Goal: Task Accomplishment & Management: Use online tool/utility

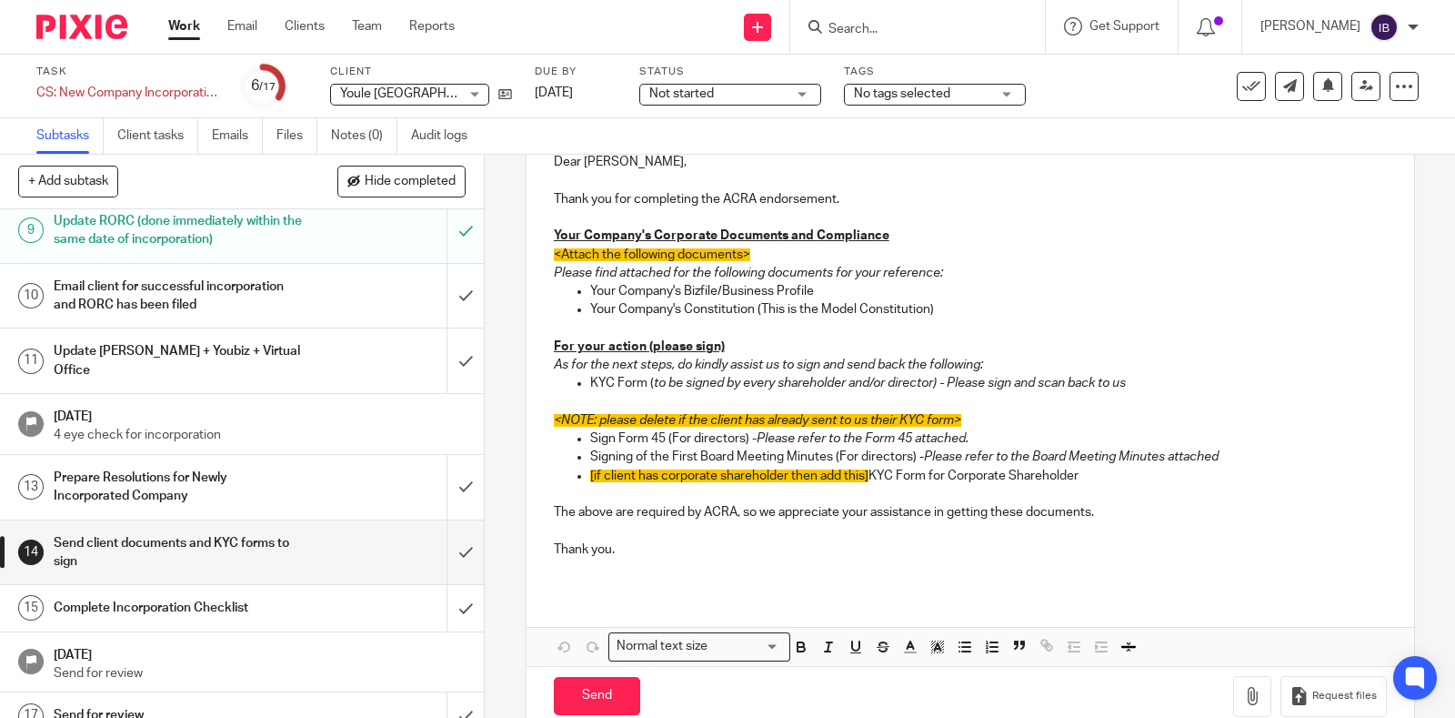
scroll to position [440, 0]
click at [296, 275] on div "Email client for successful incorporation and RORC has been filed" at bounding box center [242, 296] width 376 height 46
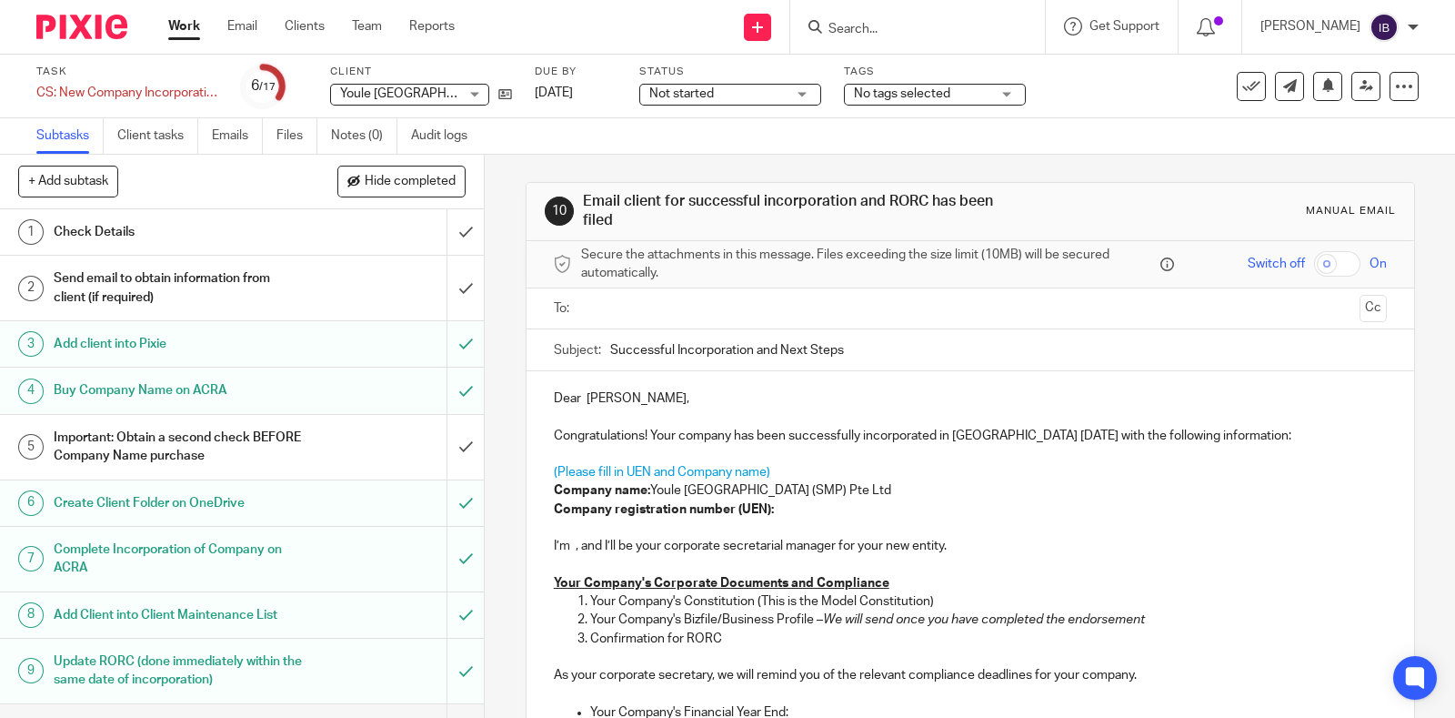
scroll to position [226, 0]
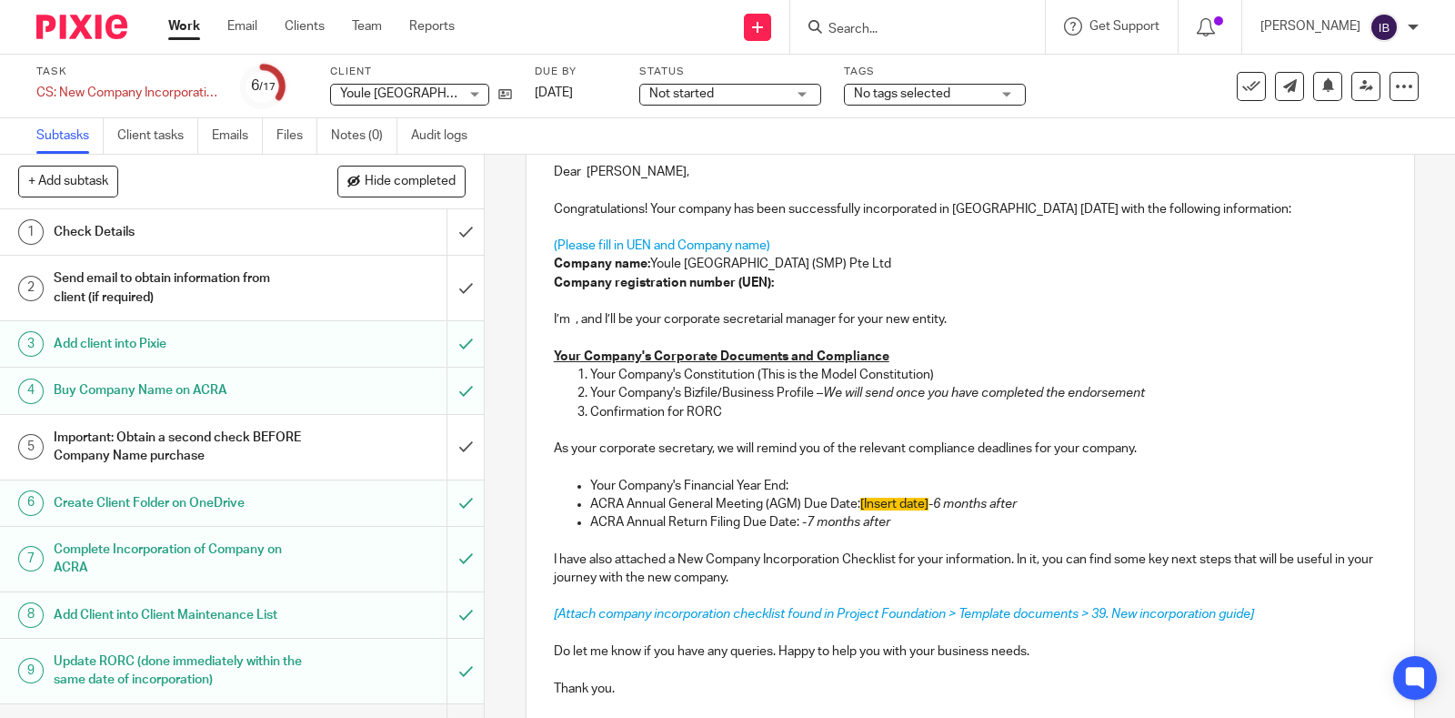
click at [753, 458] on p at bounding box center [970, 467] width 833 height 18
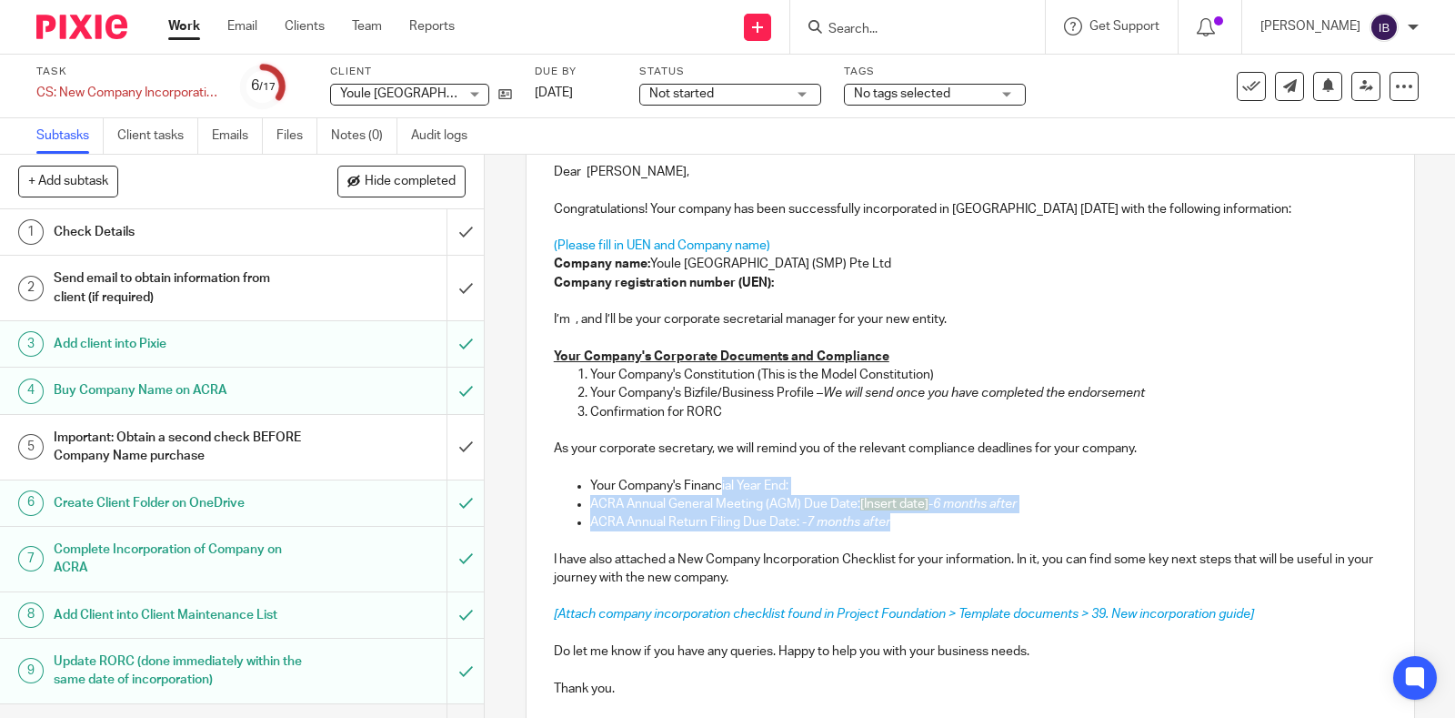
drag, startPoint x: 899, startPoint y: 519, endPoint x: 713, endPoint y: 480, distance: 189.6
click at [713, 480] on ul "Your Company's Financial Year End: ACRA Annual General Meeting (AGM) Due Date: …" at bounding box center [970, 504] width 833 height 55
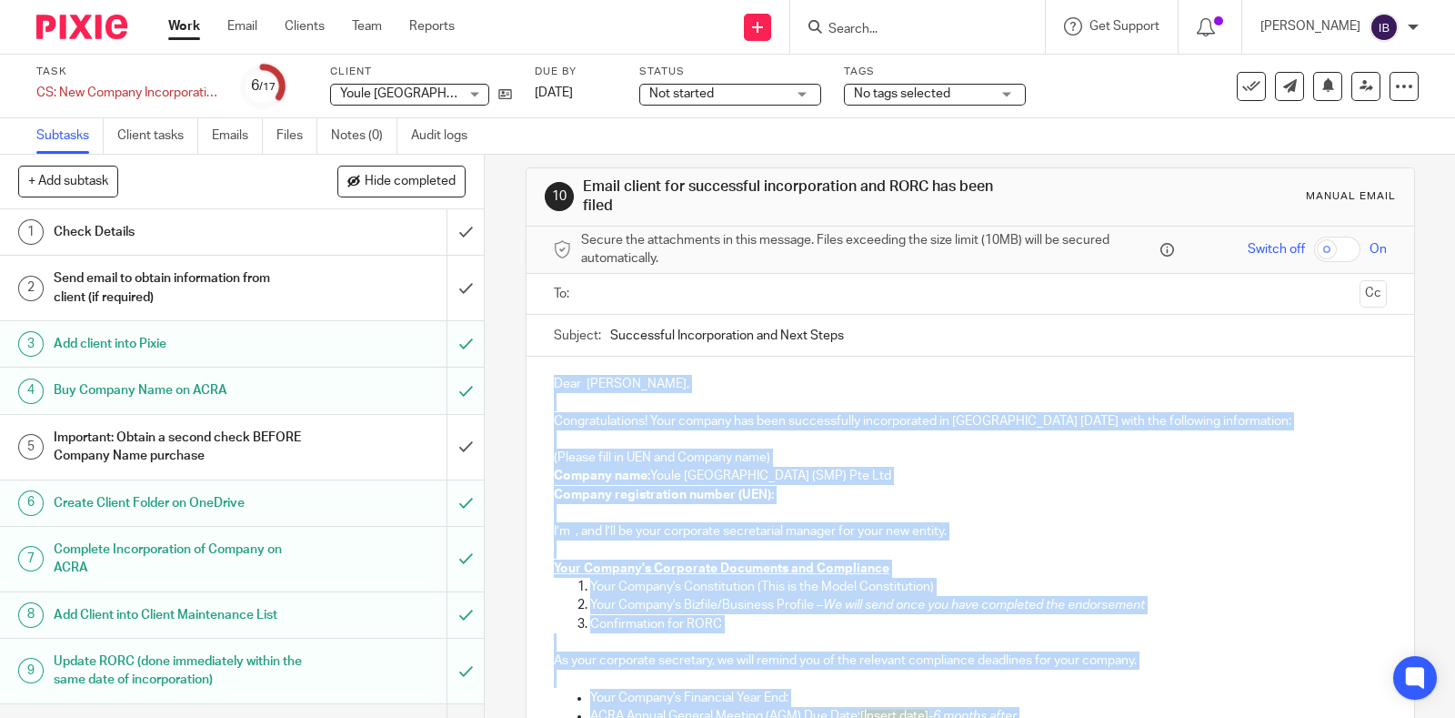
scroll to position [0, 0]
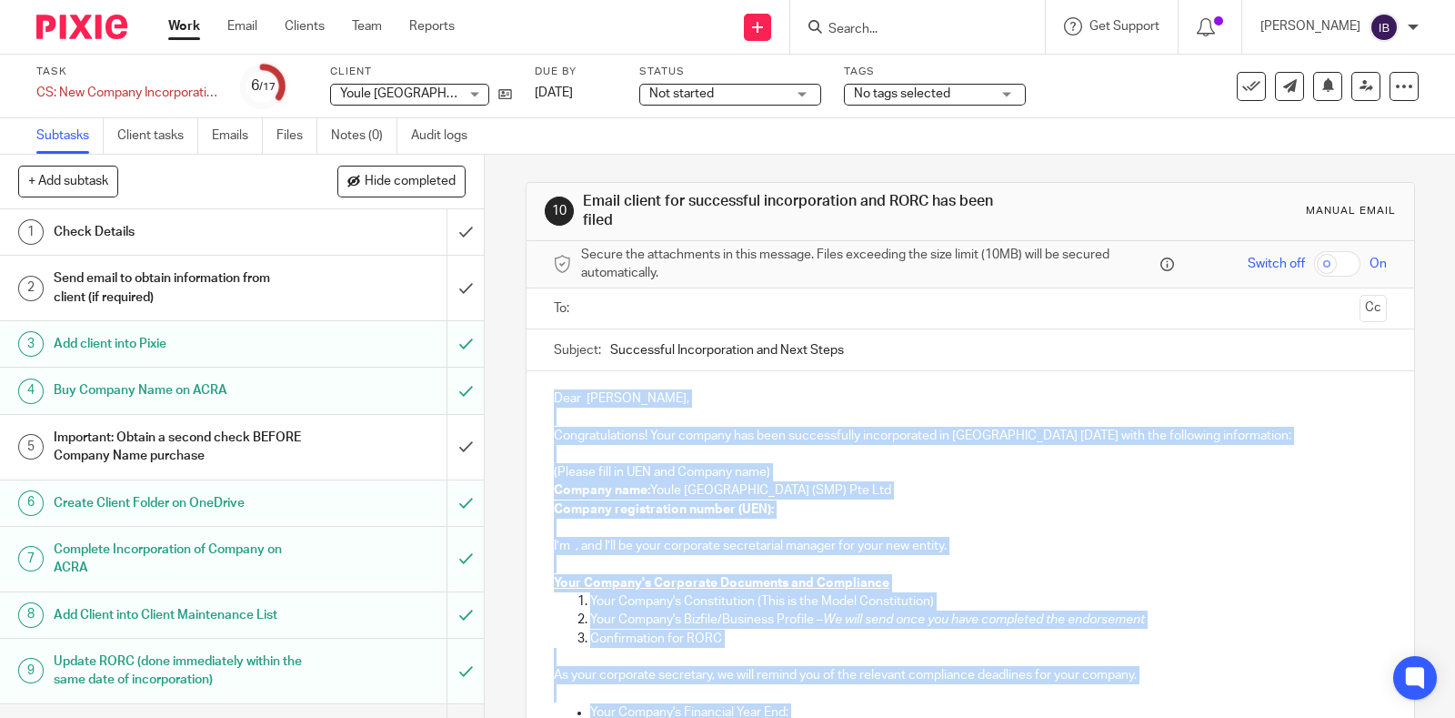
drag, startPoint x: 768, startPoint y: 578, endPoint x: 549, endPoint y: 398, distance: 282.4
click at [549, 398] on div "Dear Cai Yongqin Raymond, Congratulations! Your company has been successfully i…" at bounding box center [971, 663] width 888 height 585
copy div "Dear Cai Yongqin Raymond, Congratulations! Your company has been successfully i…"
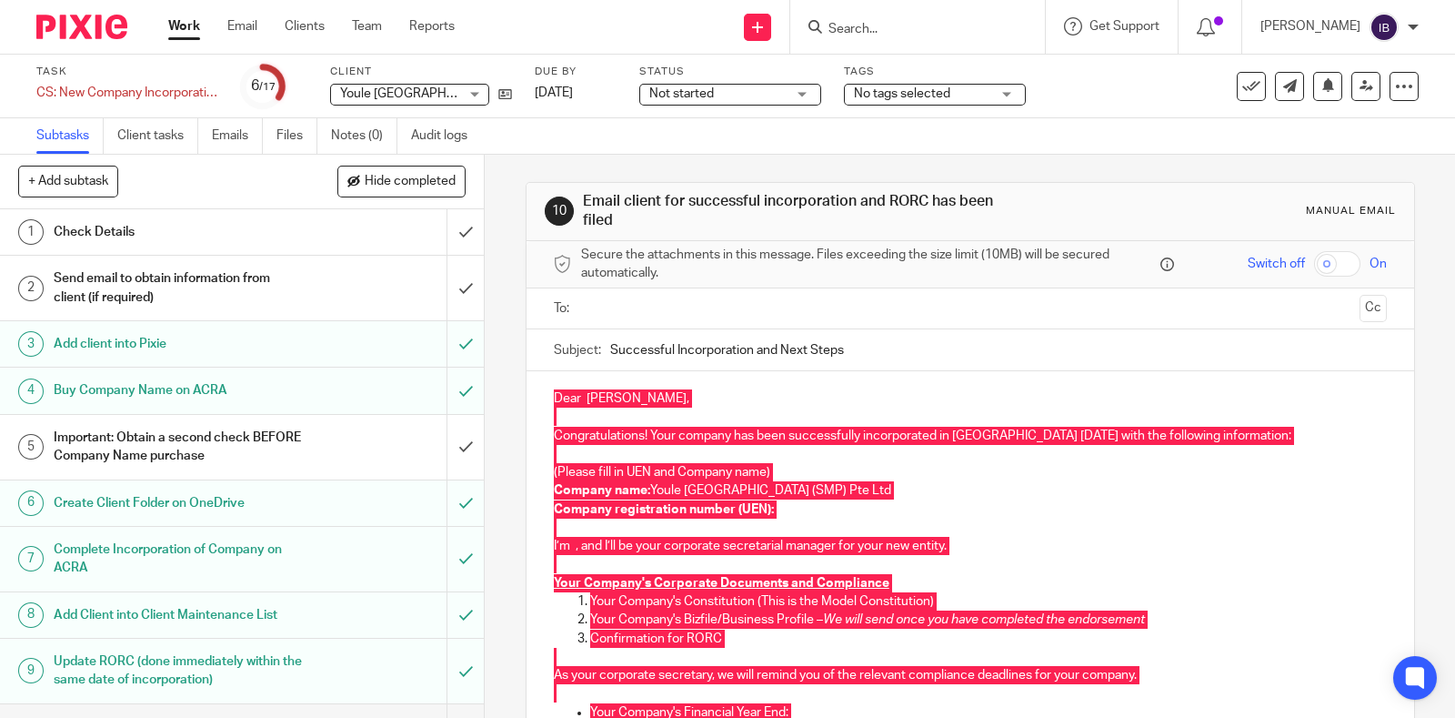
scroll to position [440, 0]
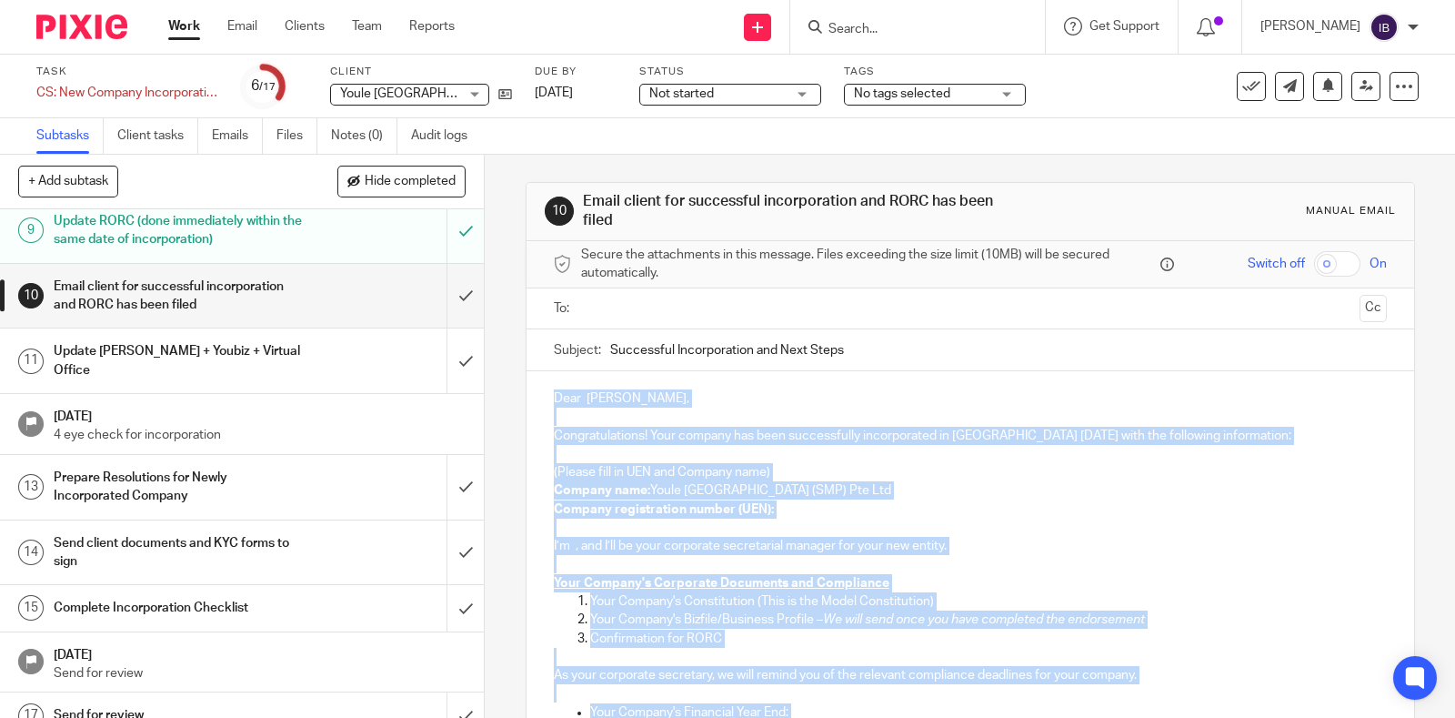
click at [218, 466] on h1 "Prepare Resolutions for Newly Incorporated Company" at bounding box center [179, 487] width 250 height 46
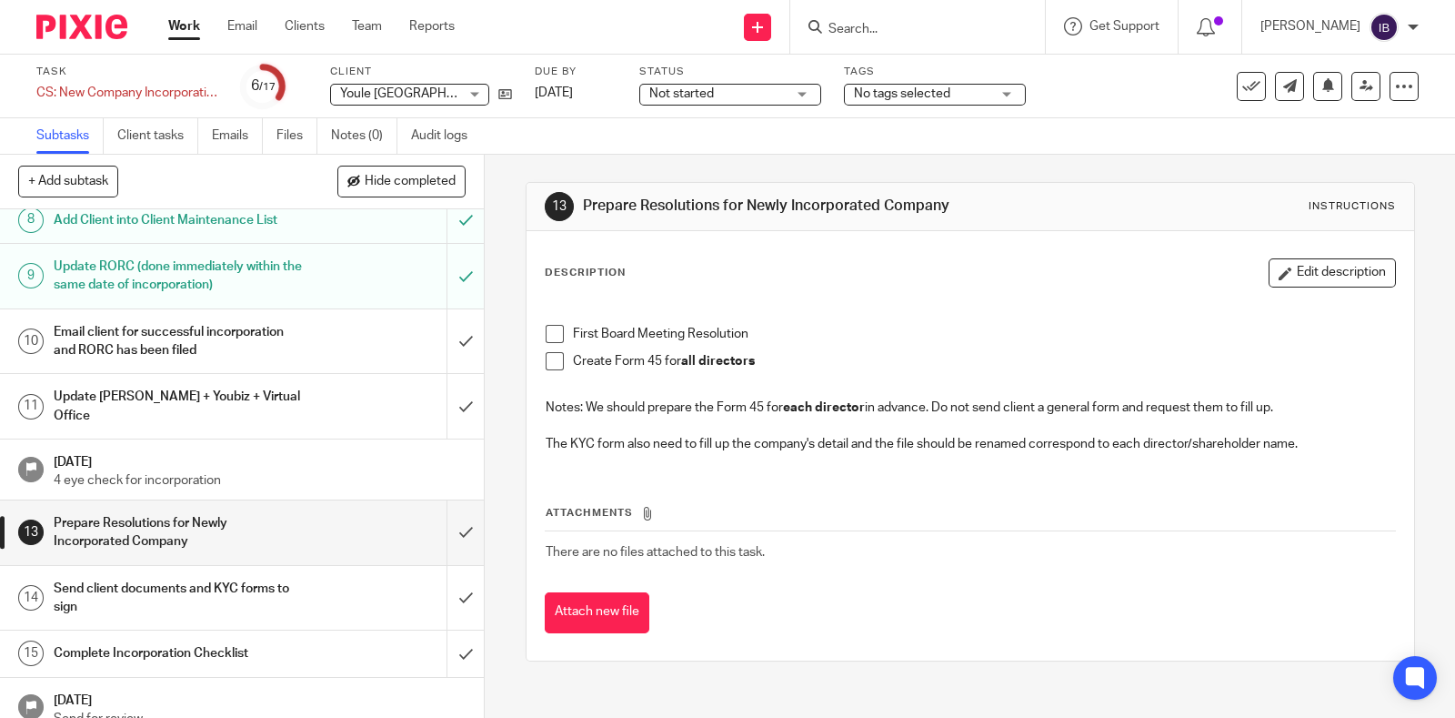
scroll to position [440, 0]
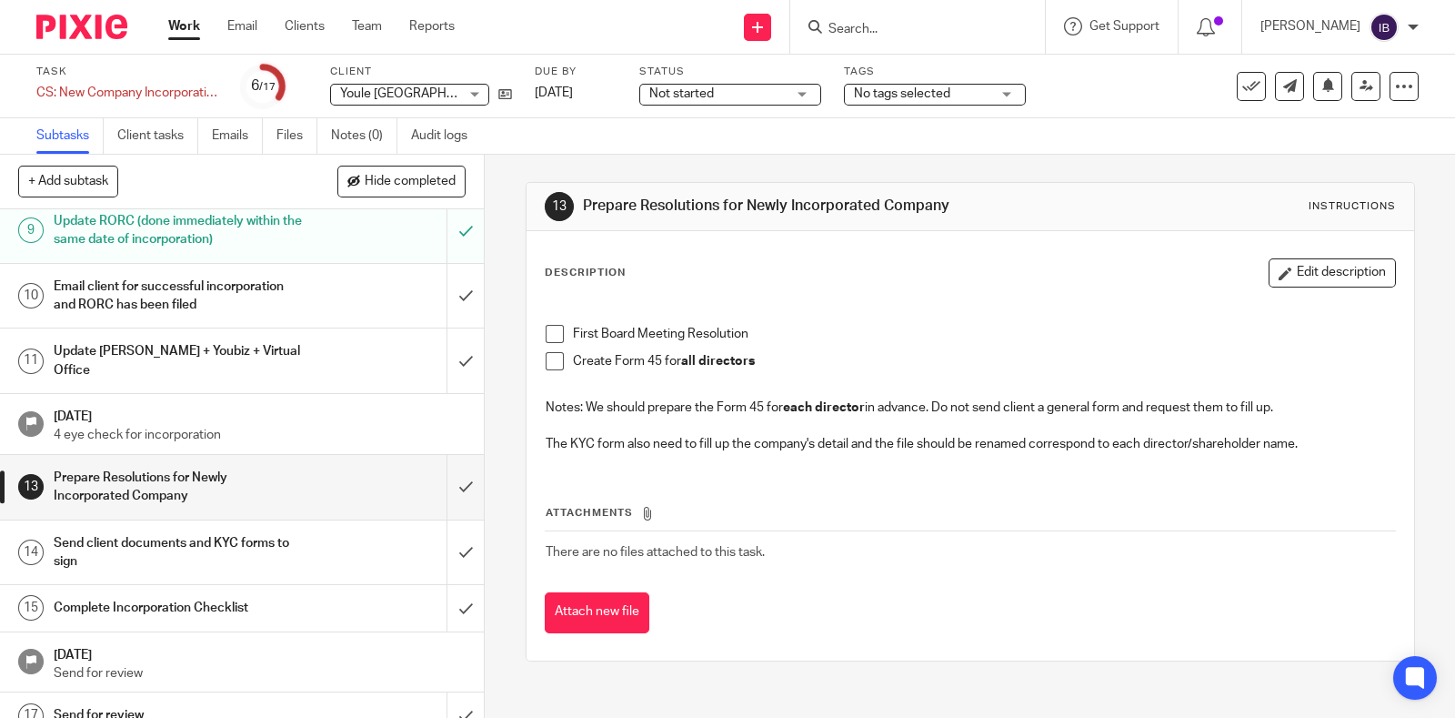
click at [277, 537] on h1 "Send client documents and KYC forms to sign" at bounding box center [179, 552] width 250 height 46
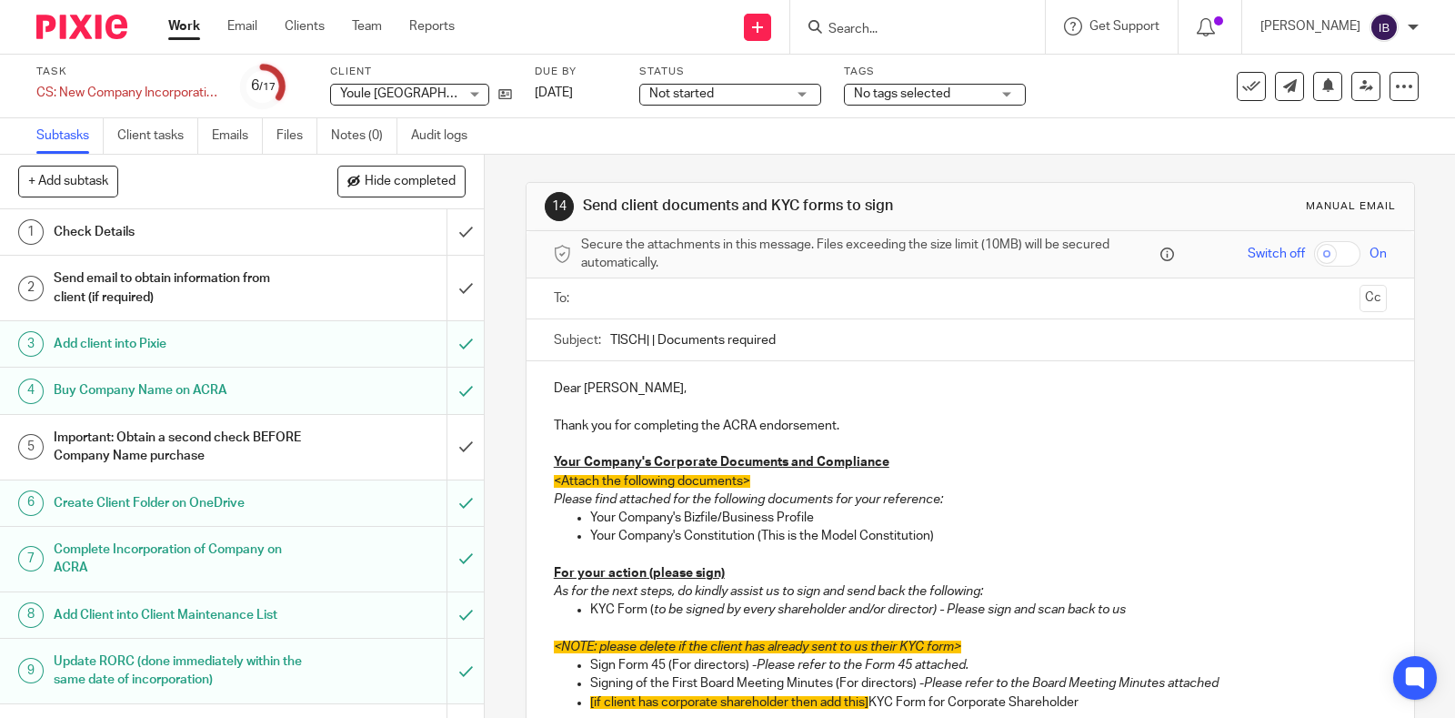
scroll to position [226, 0]
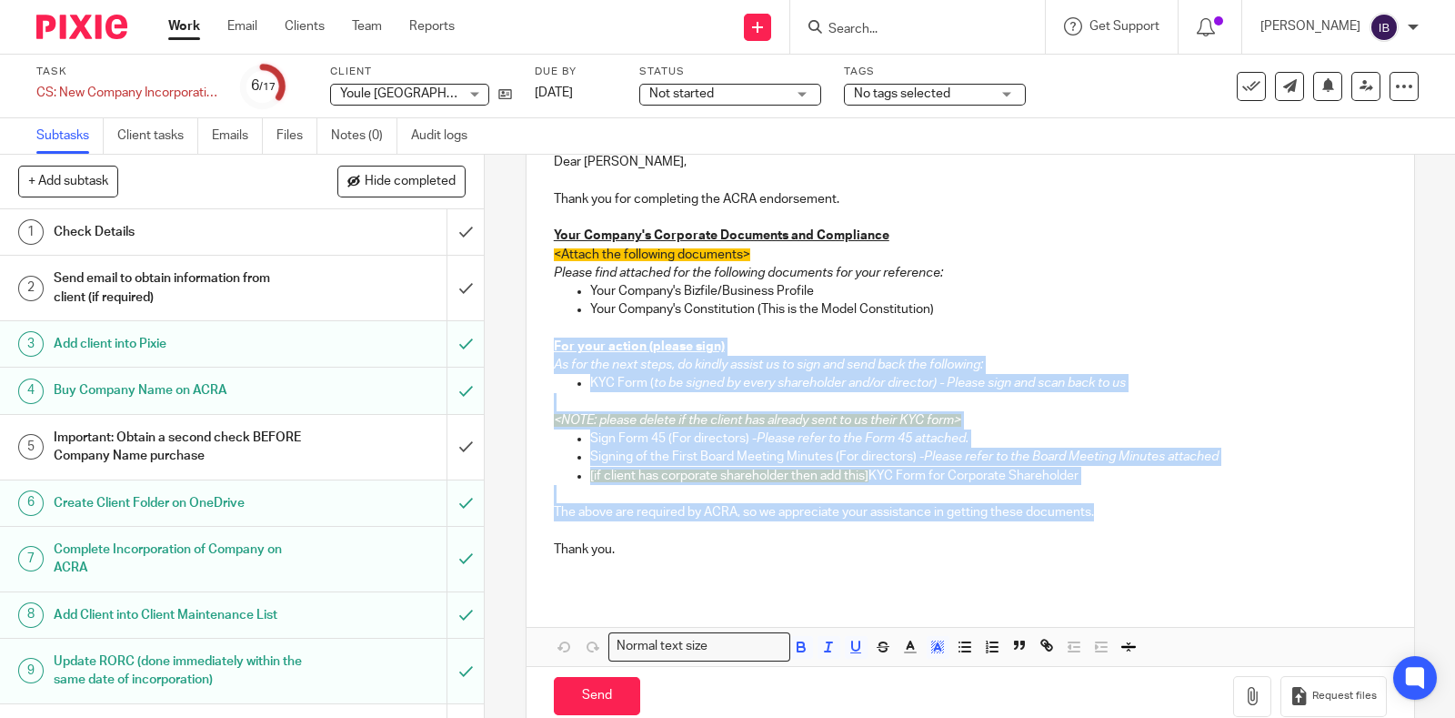
drag, startPoint x: 537, startPoint y: 340, endPoint x: 1167, endPoint y: 516, distance: 654.3
click at [1167, 516] on div "Dear [PERSON_NAME], Thank you for completing the ACRA endorsement. Your Company…" at bounding box center [971, 363] width 888 height 456
copy div "For your action (please sign) As for the next steps, do kindly assist us to sig…"
drag, startPoint x: 170, startPoint y: 129, endPoint x: 154, endPoint y: 144, distance: 21.9
click at [170, 129] on link "Client tasks" at bounding box center [157, 135] width 81 height 35
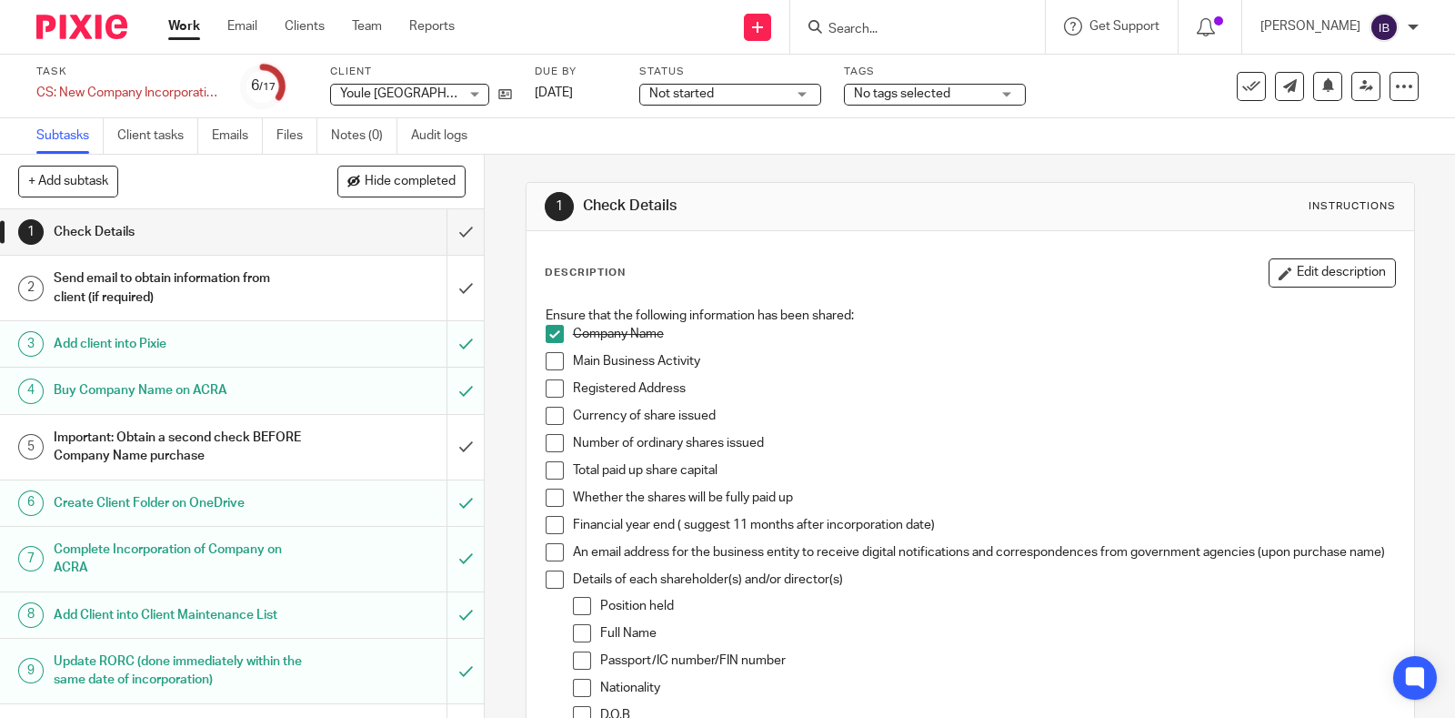
click at [794, 177] on div "1 Check Details Instructions Description Edit description Ensure that the follo…" at bounding box center [971, 665] width 890 height 1021
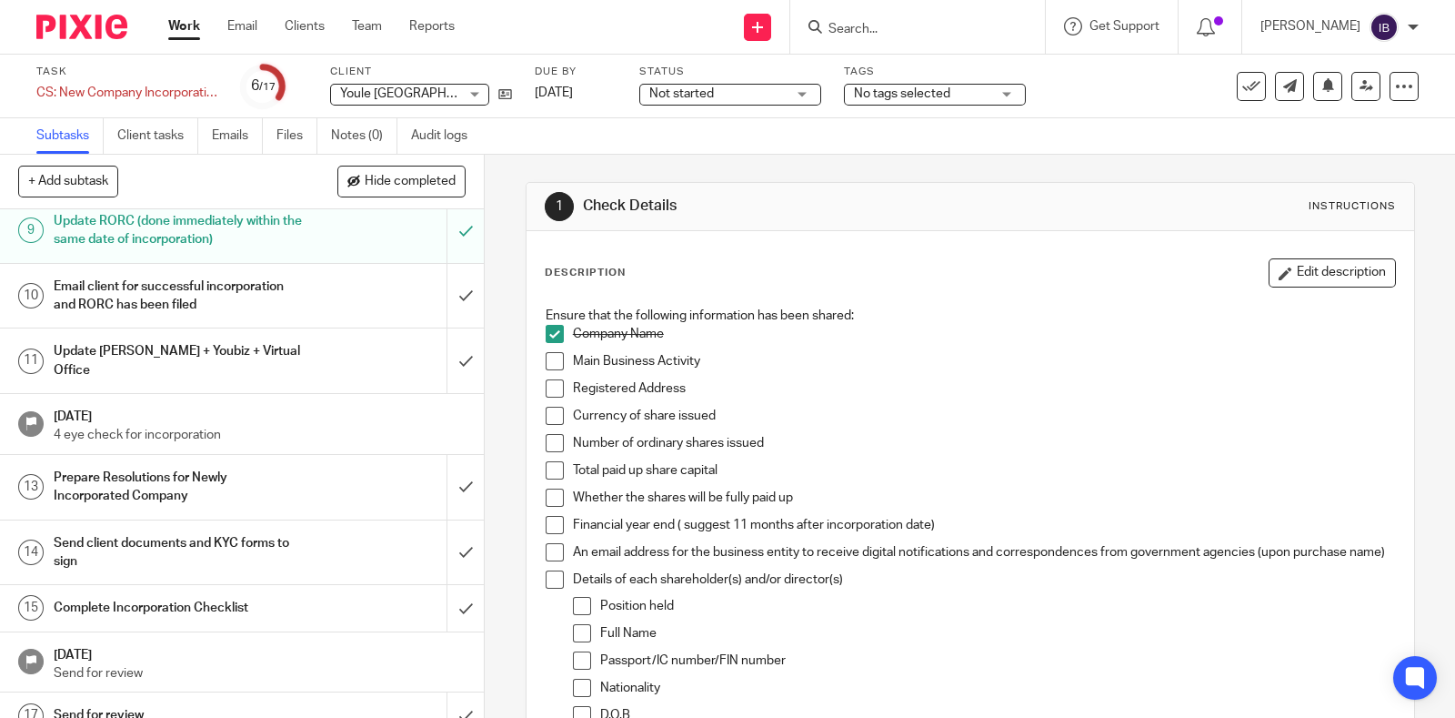
click at [230, 464] on h1 "Prepare Resolutions for Newly Incorporated Company" at bounding box center [179, 487] width 250 height 46
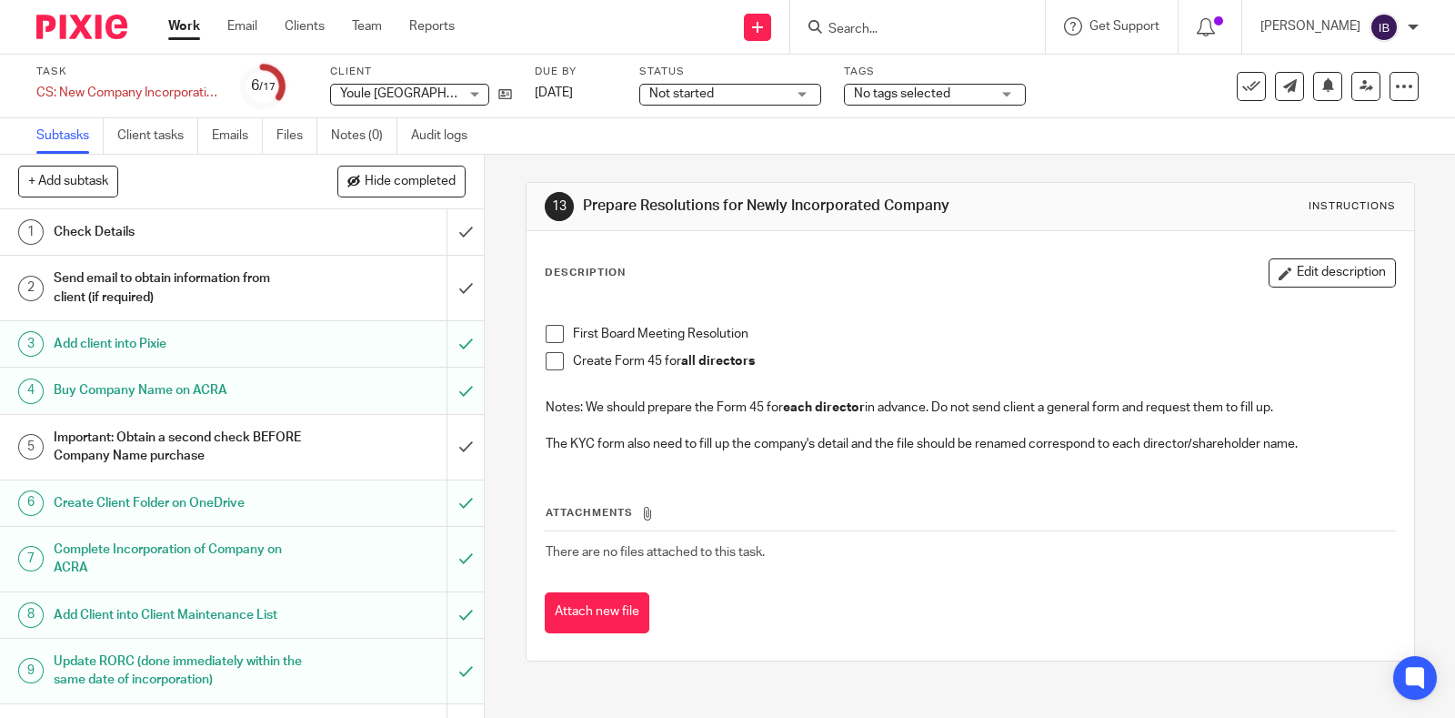
scroll to position [440, 0]
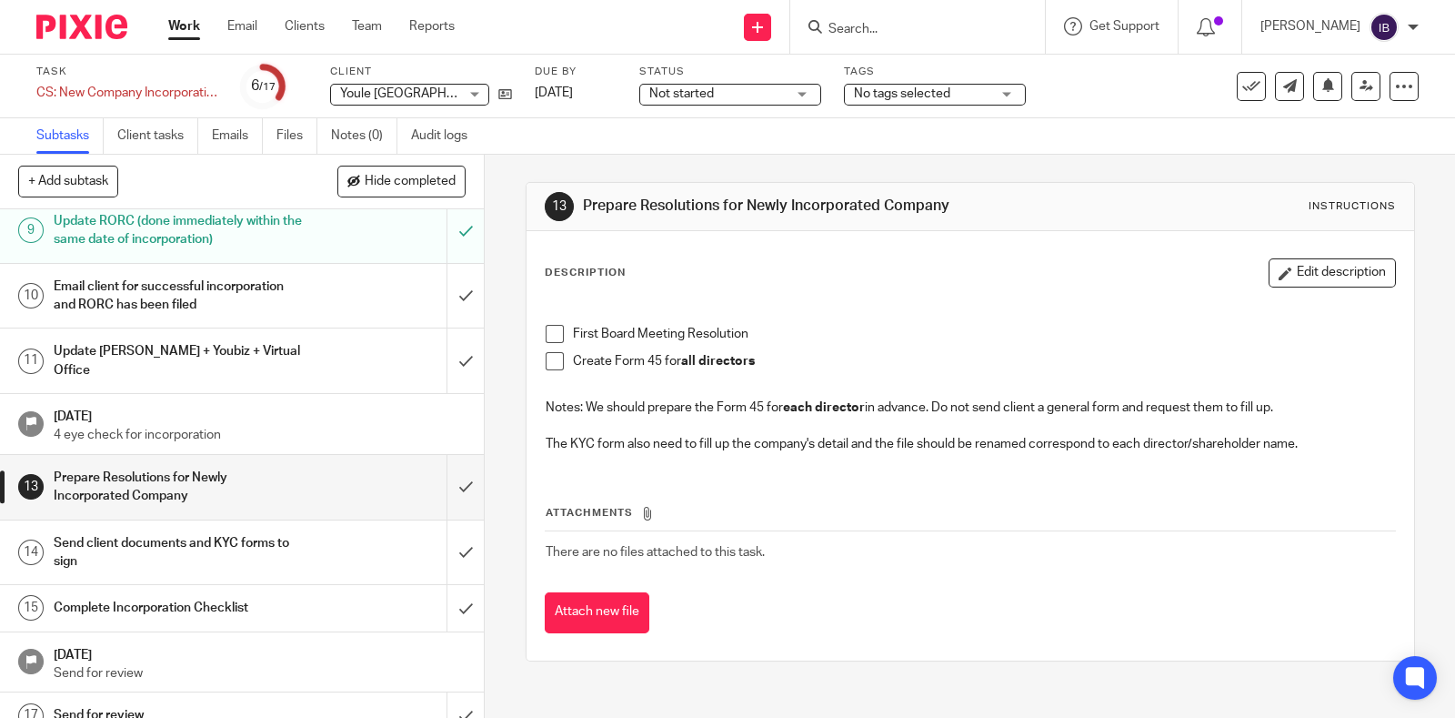
click at [210, 534] on h1 "Send client documents and KYC forms to sign" at bounding box center [179, 552] width 250 height 46
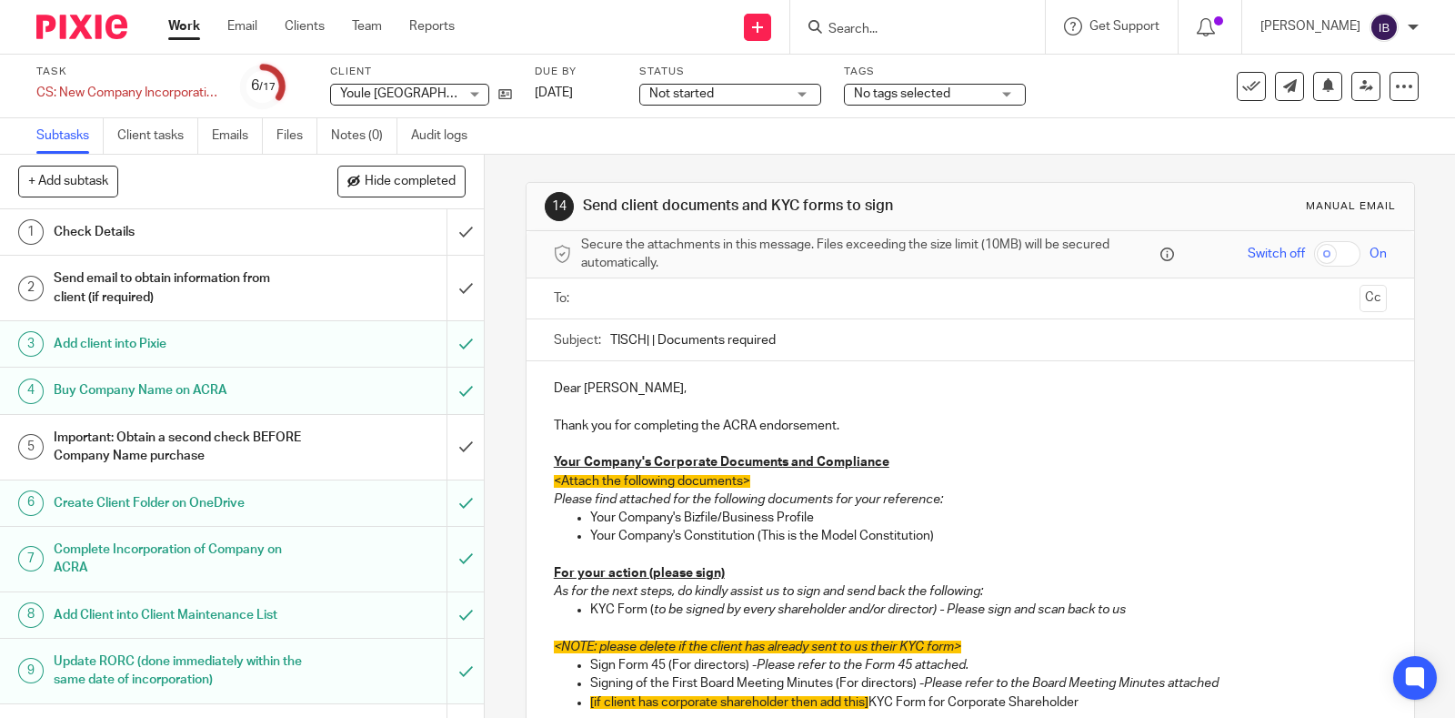
scroll to position [113, 0]
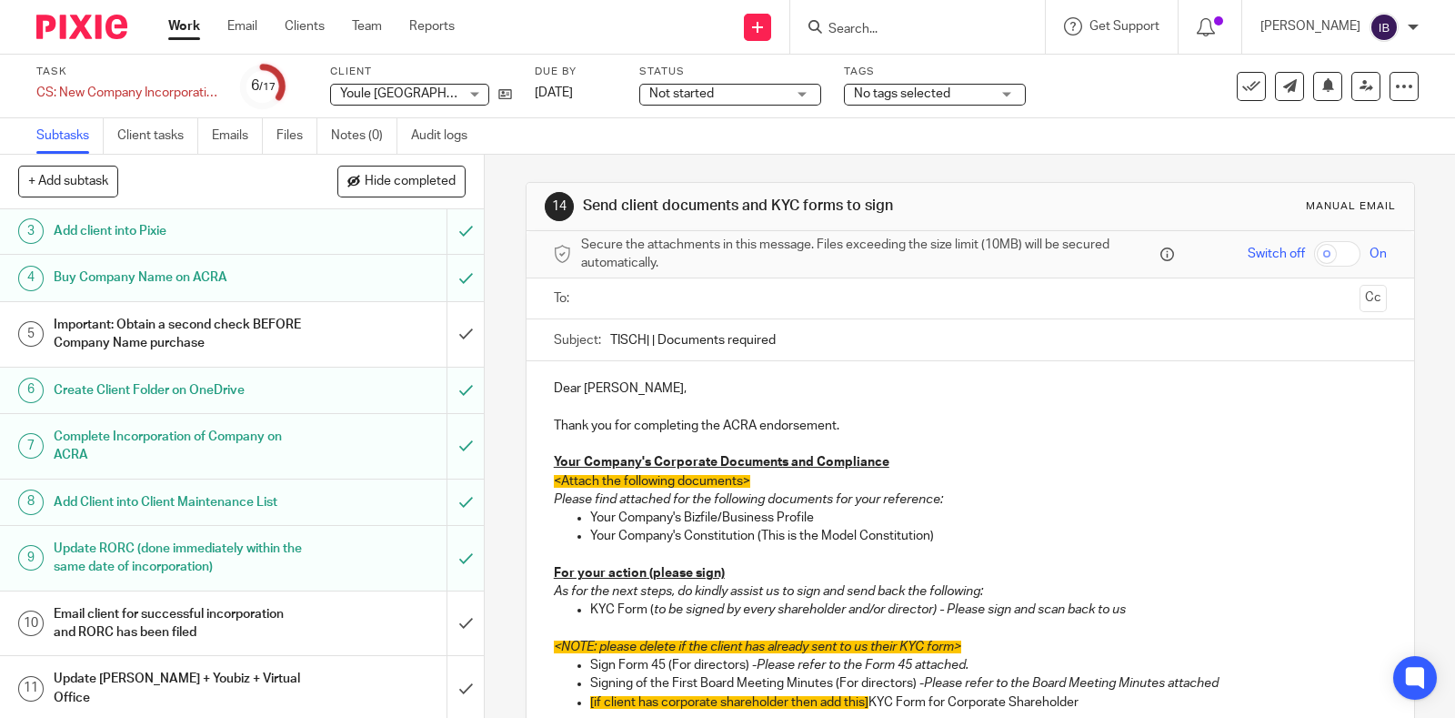
click at [196, 618] on h1 "Email client for successful incorporation and RORC has been filed" at bounding box center [179, 623] width 250 height 46
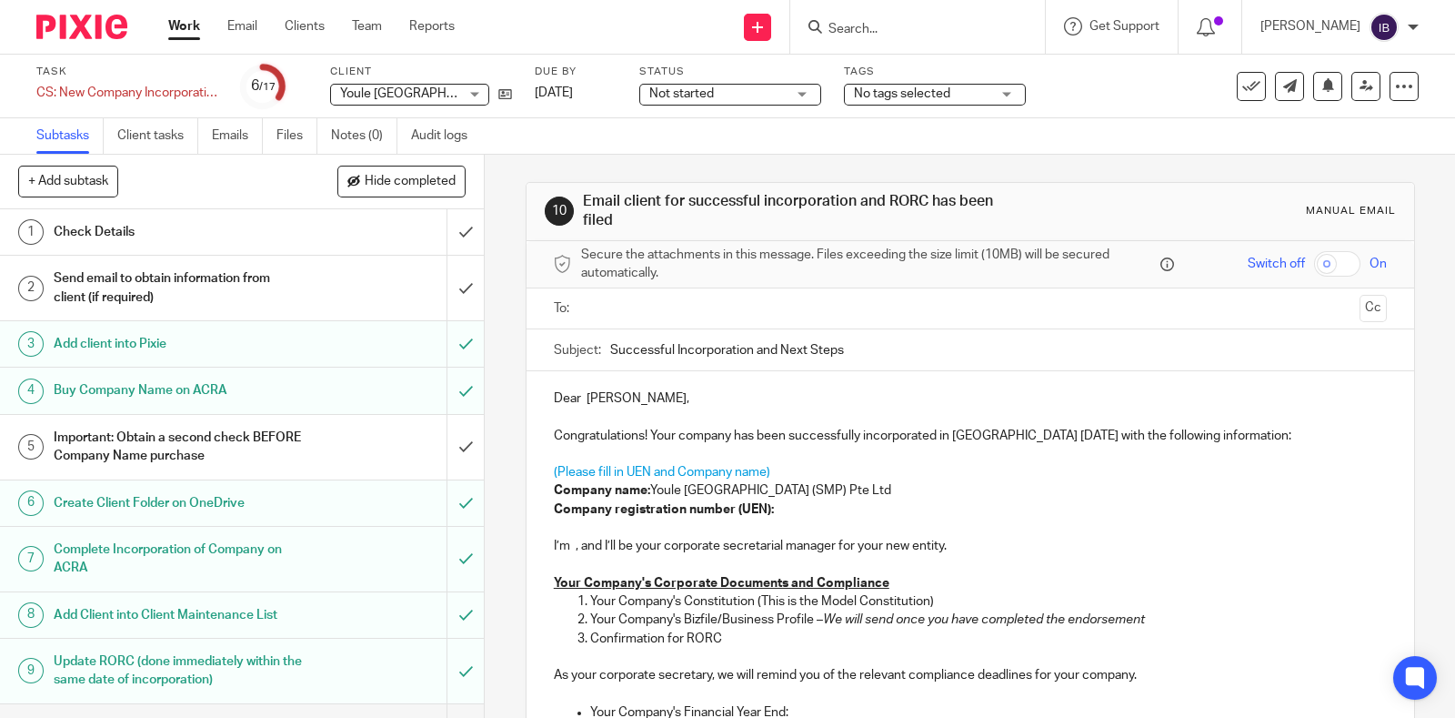
drag, startPoint x: 867, startPoint y: 358, endPoint x: 603, endPoint y: 325, distance: 265.9
click at [603, 325] on form "Secure the attachments in this message. Files exceeding the size limit (10MB) w…" at bounding box center [971, 666] width 888 height 850
